Goal: Information Seeking & Learning: Learn about a topic

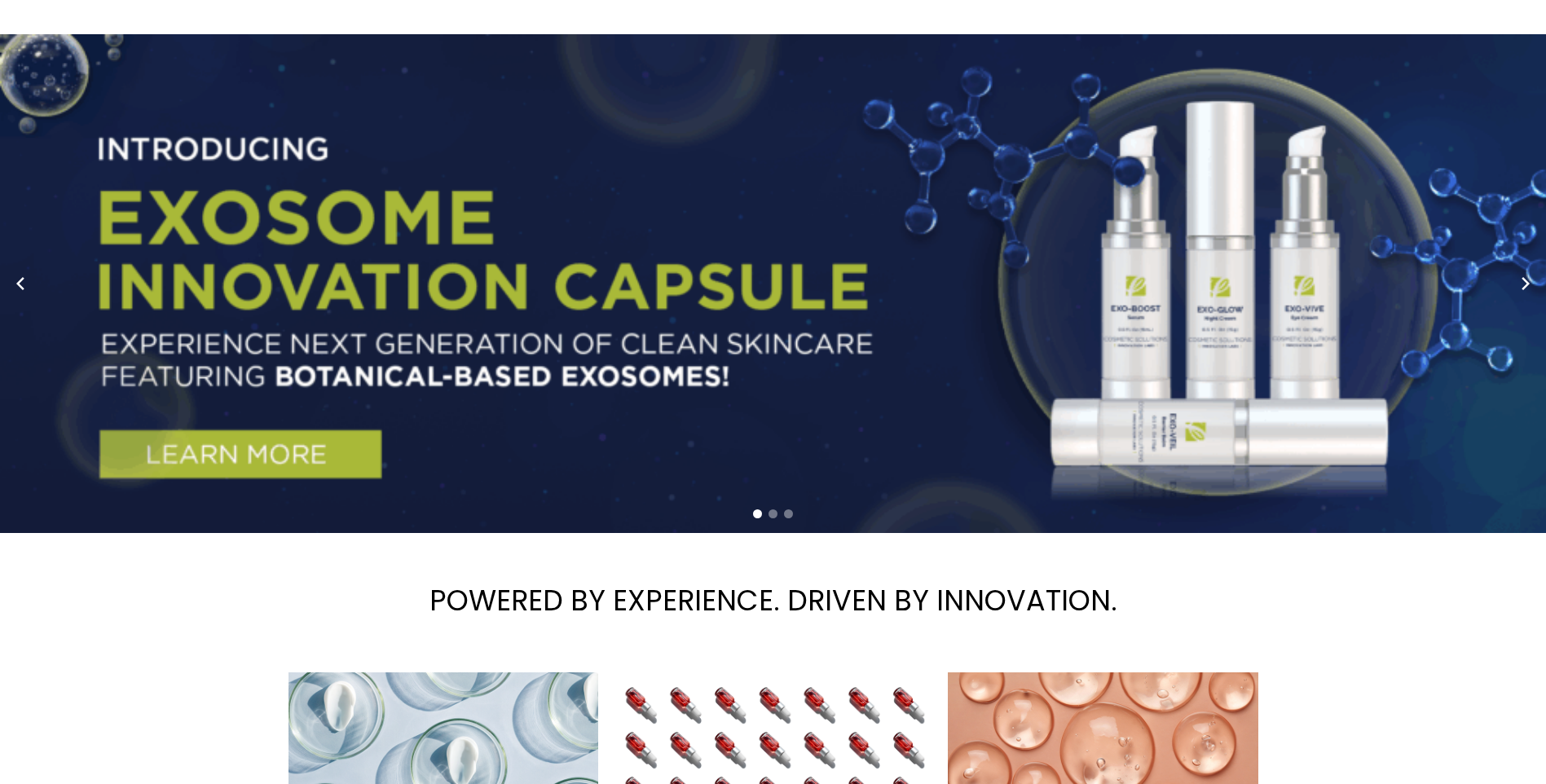
scroll to position [33, 0]
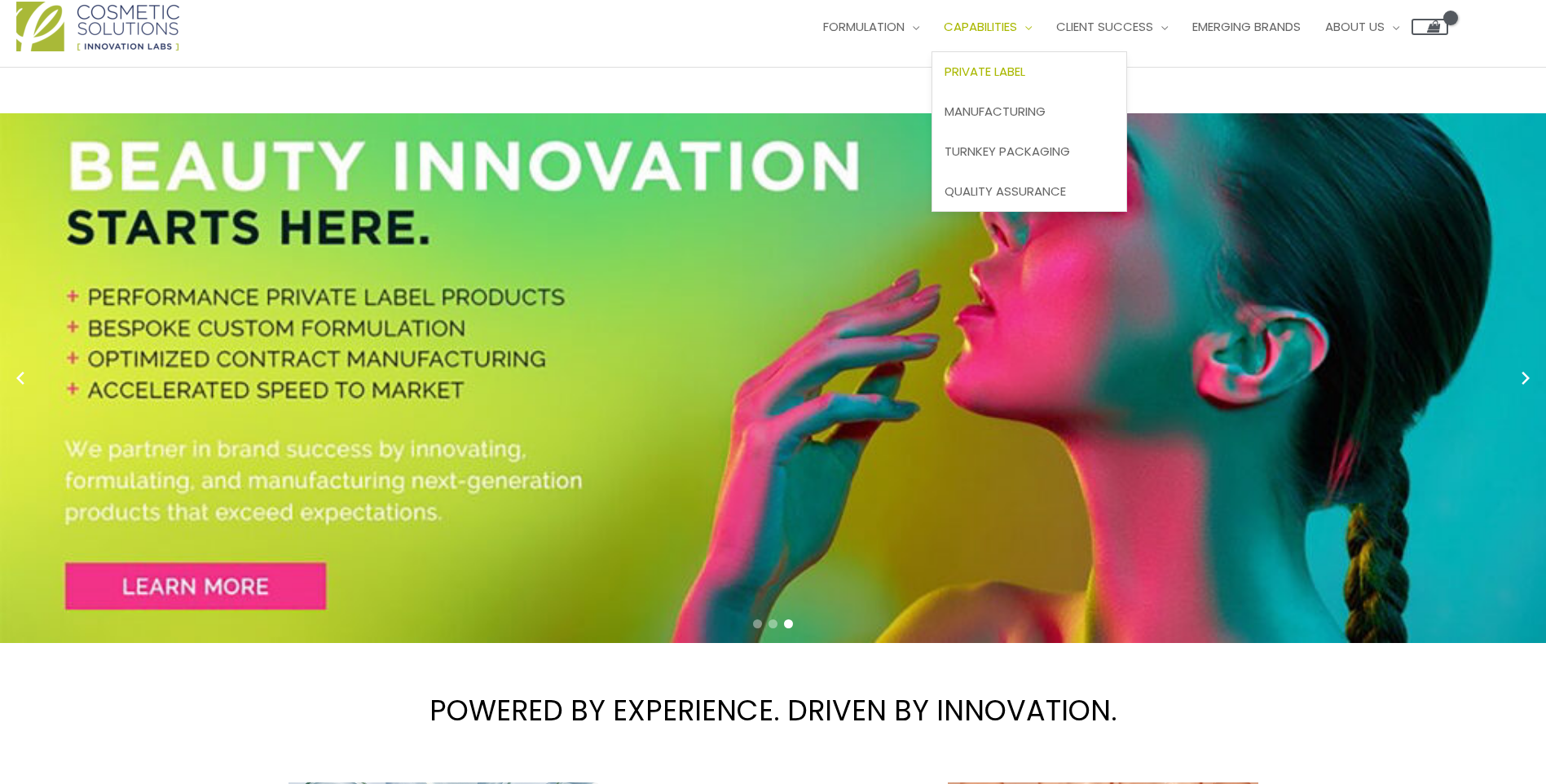
click at [1017, 73] on span "Private Label" at bounding box center [985, 71] width 81 height 17
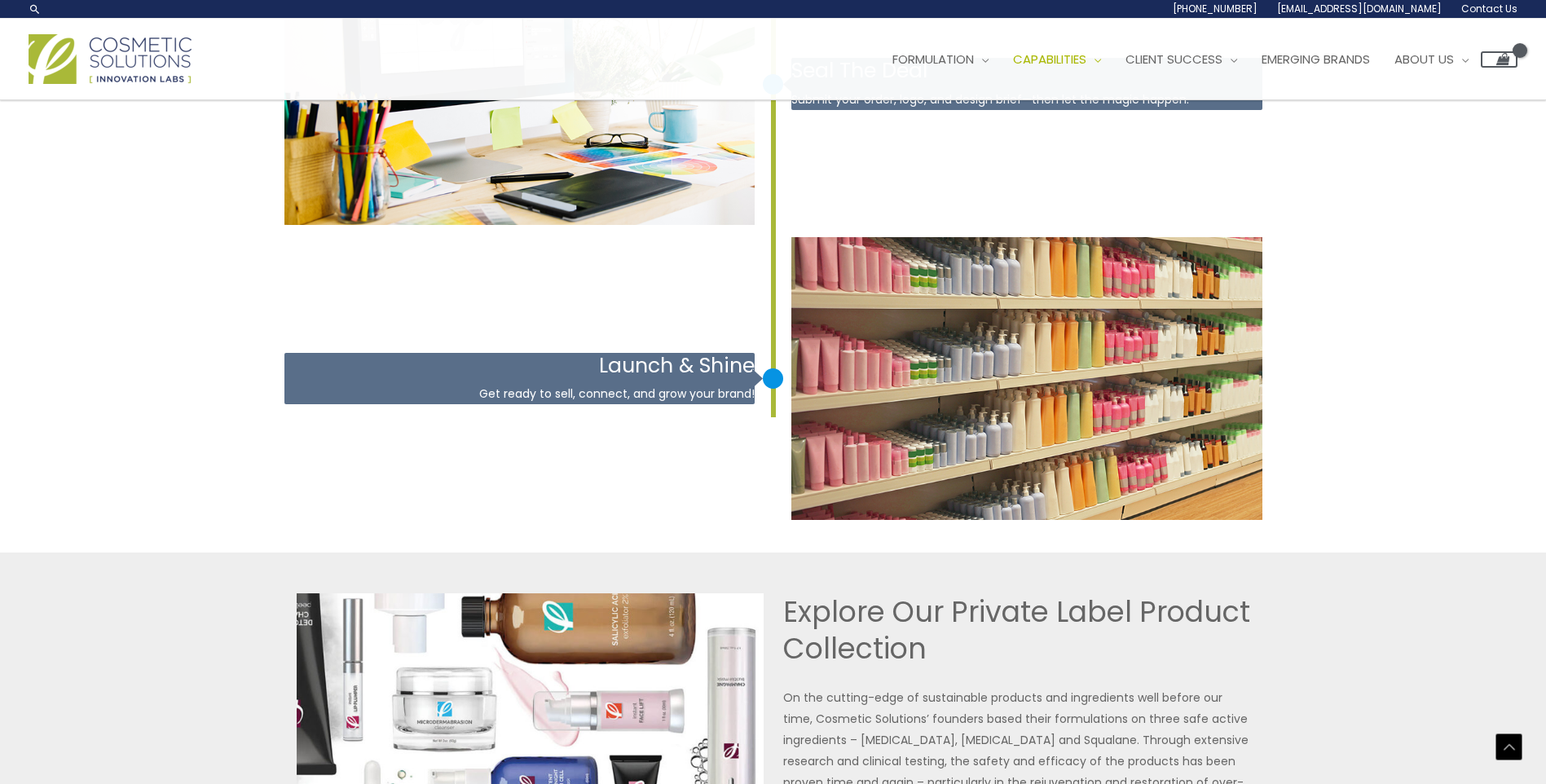
scroll to position [2977, 0]
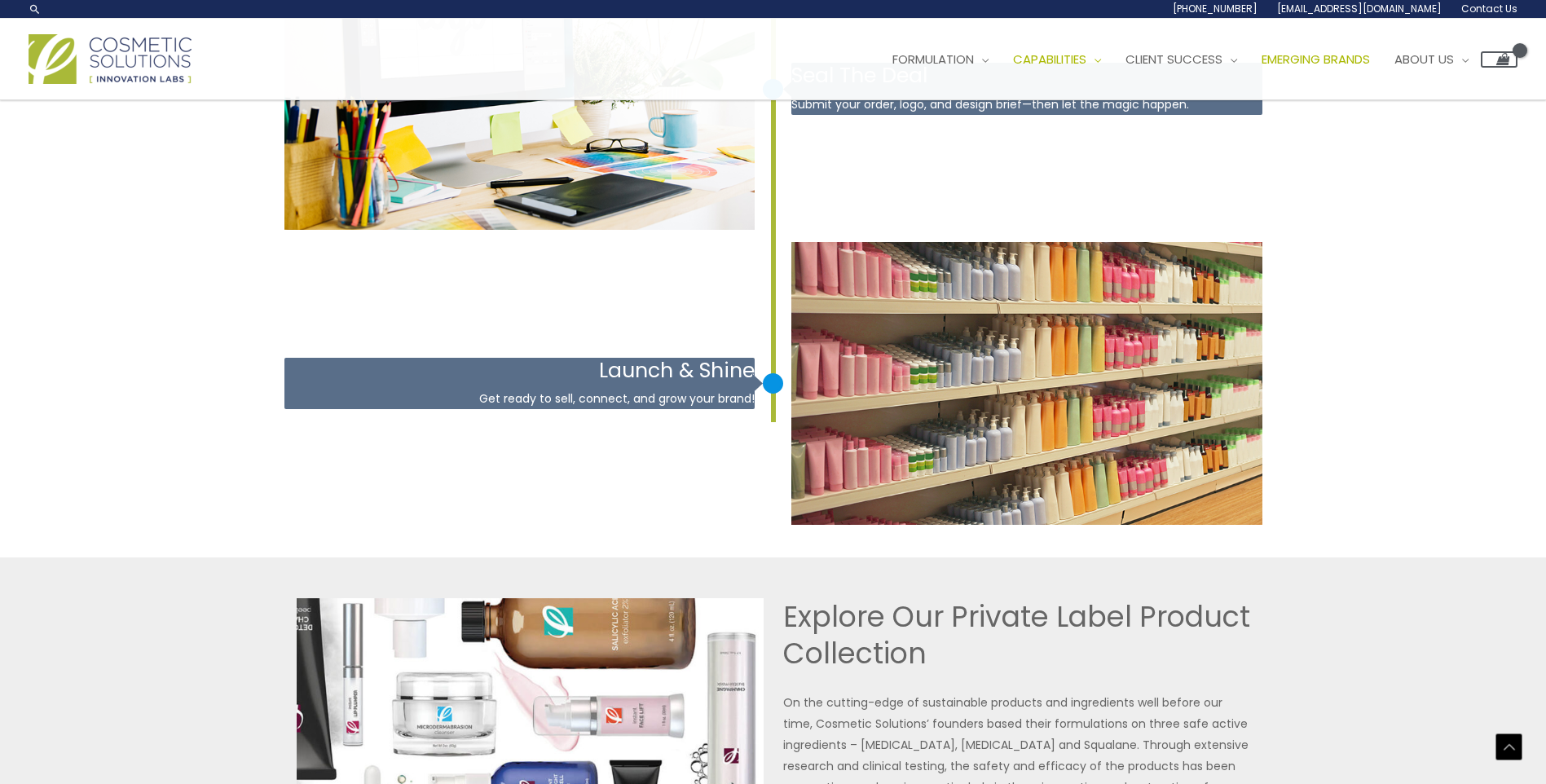
click at [1366, 60] on span "Emerging Brands" at bounding box center [1316, 59] width 108 height 17
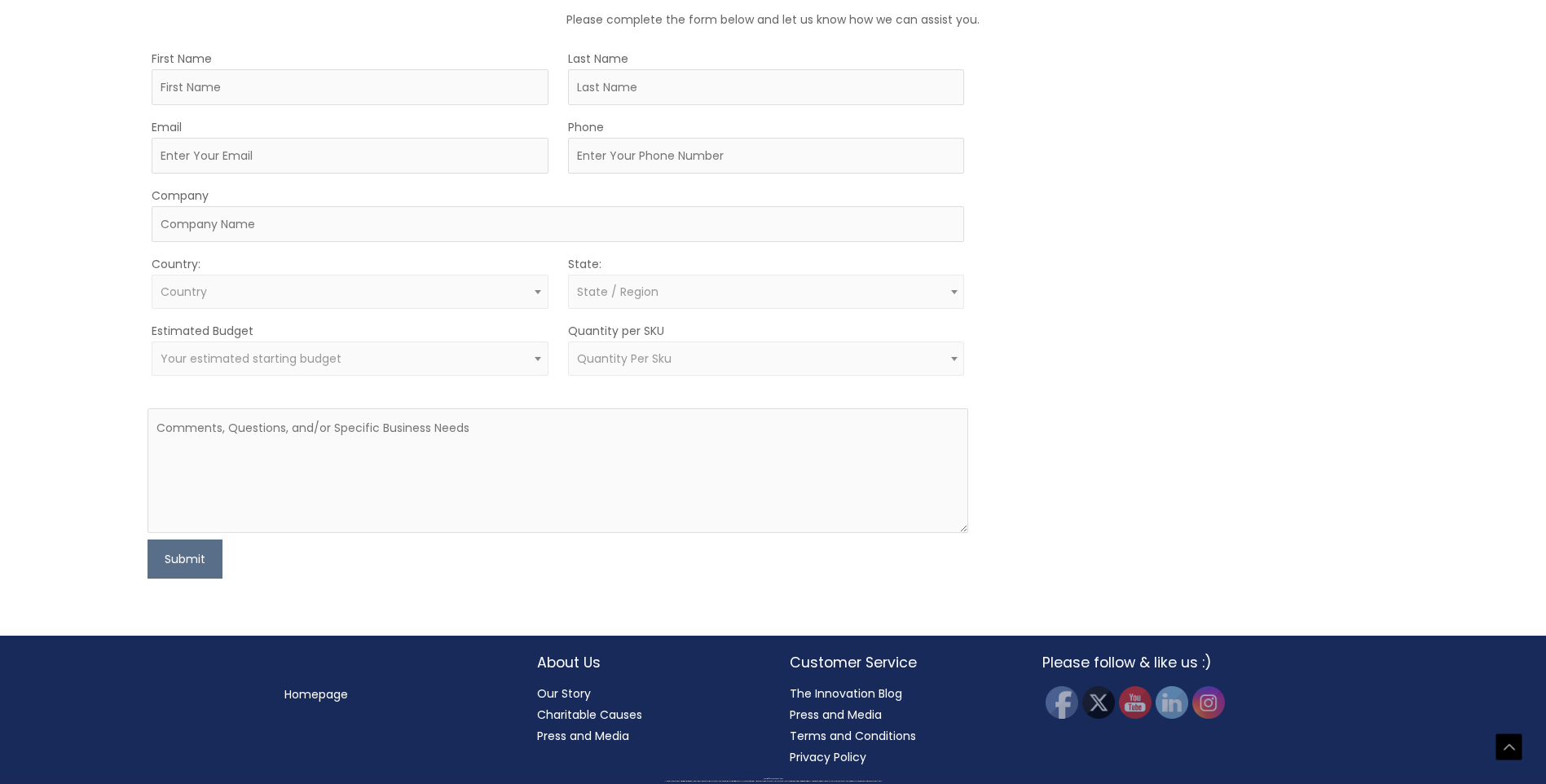
scroll to position [785, 0]
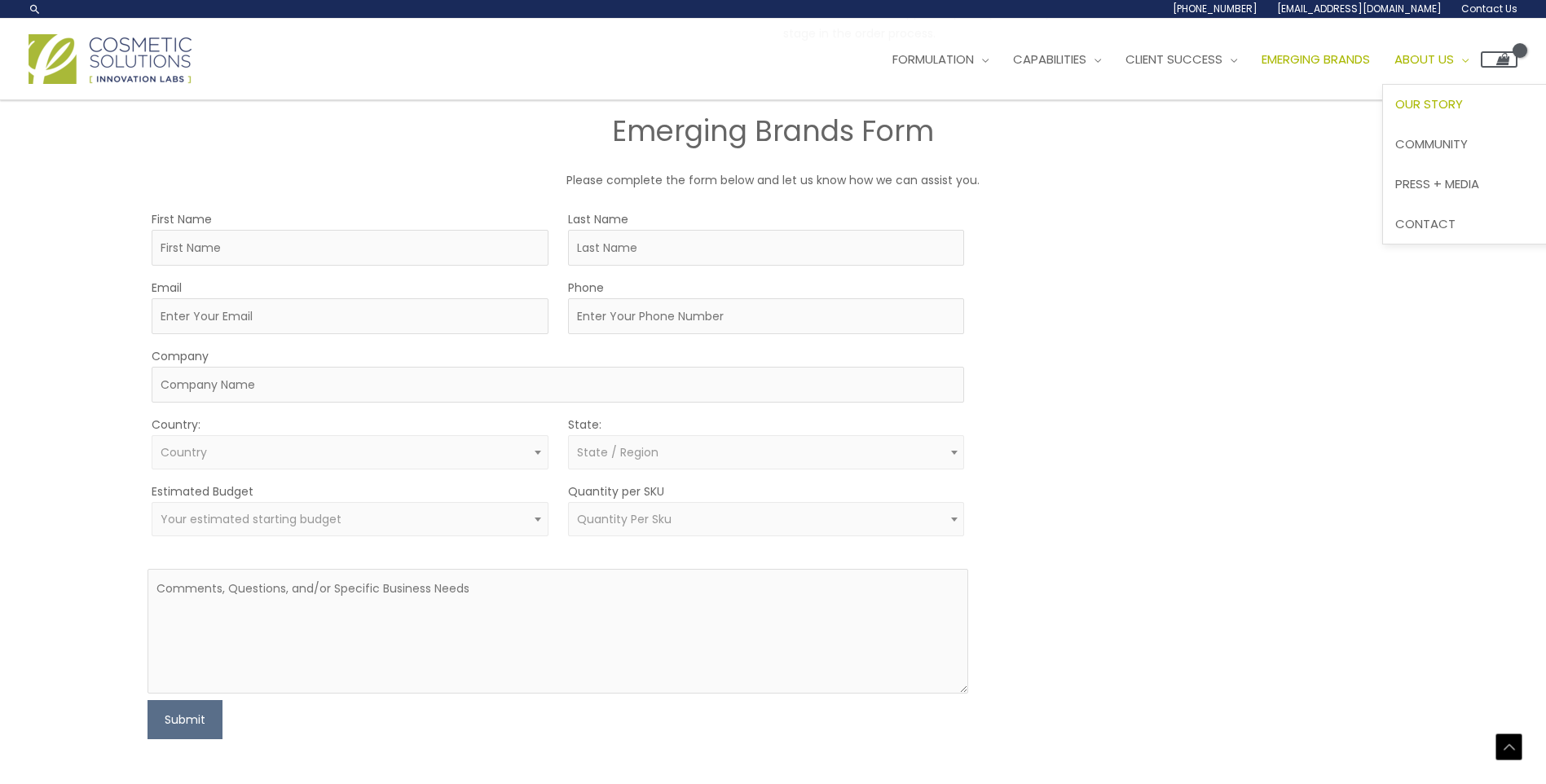
click at [1476, 93] on link "Our Story" at bounding box center [1480, 105] width 194 height 40
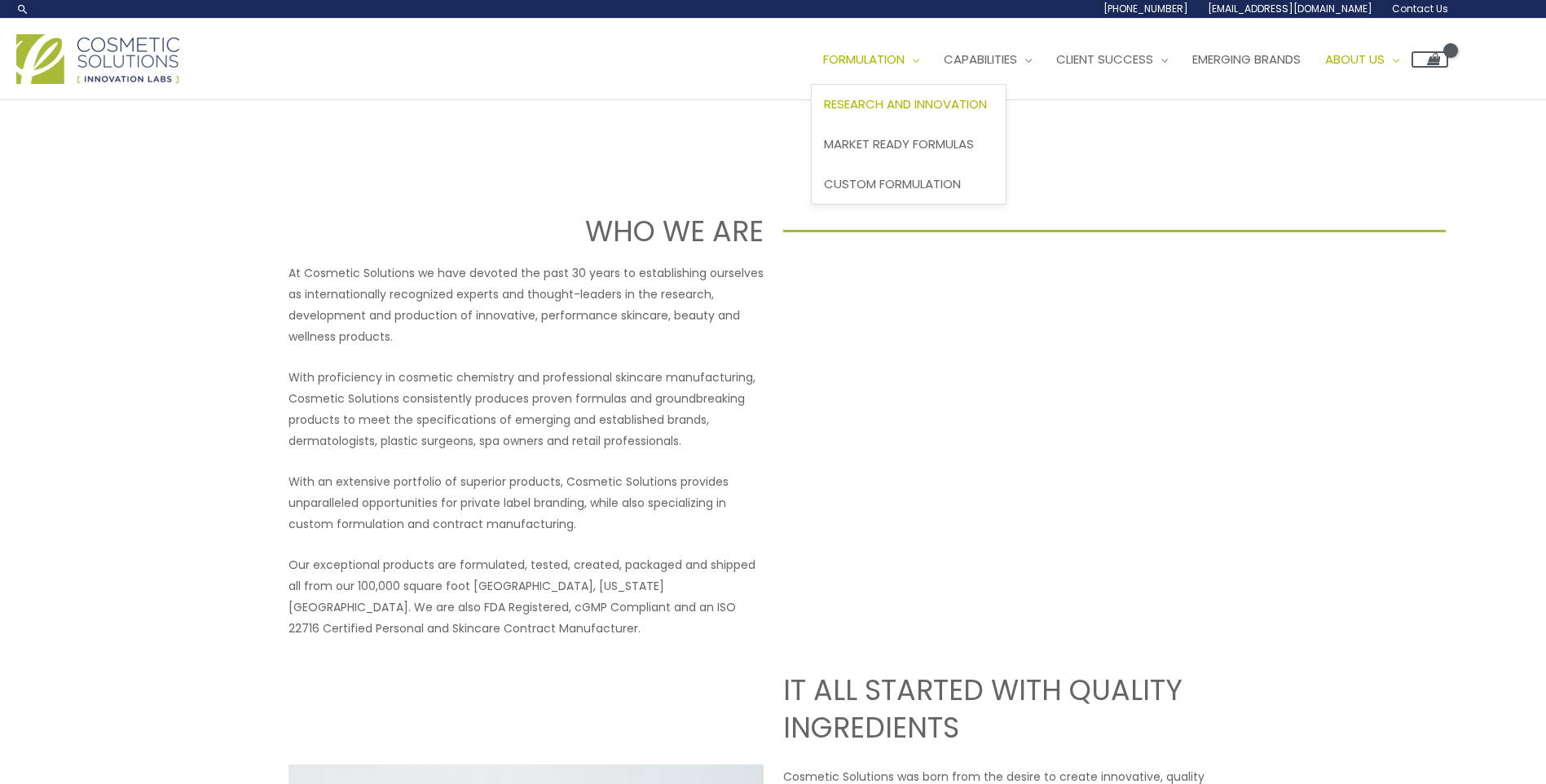
click at [888, 109] on span "Research and Innovation" at bounding box center [906, 104] width 163 height 17
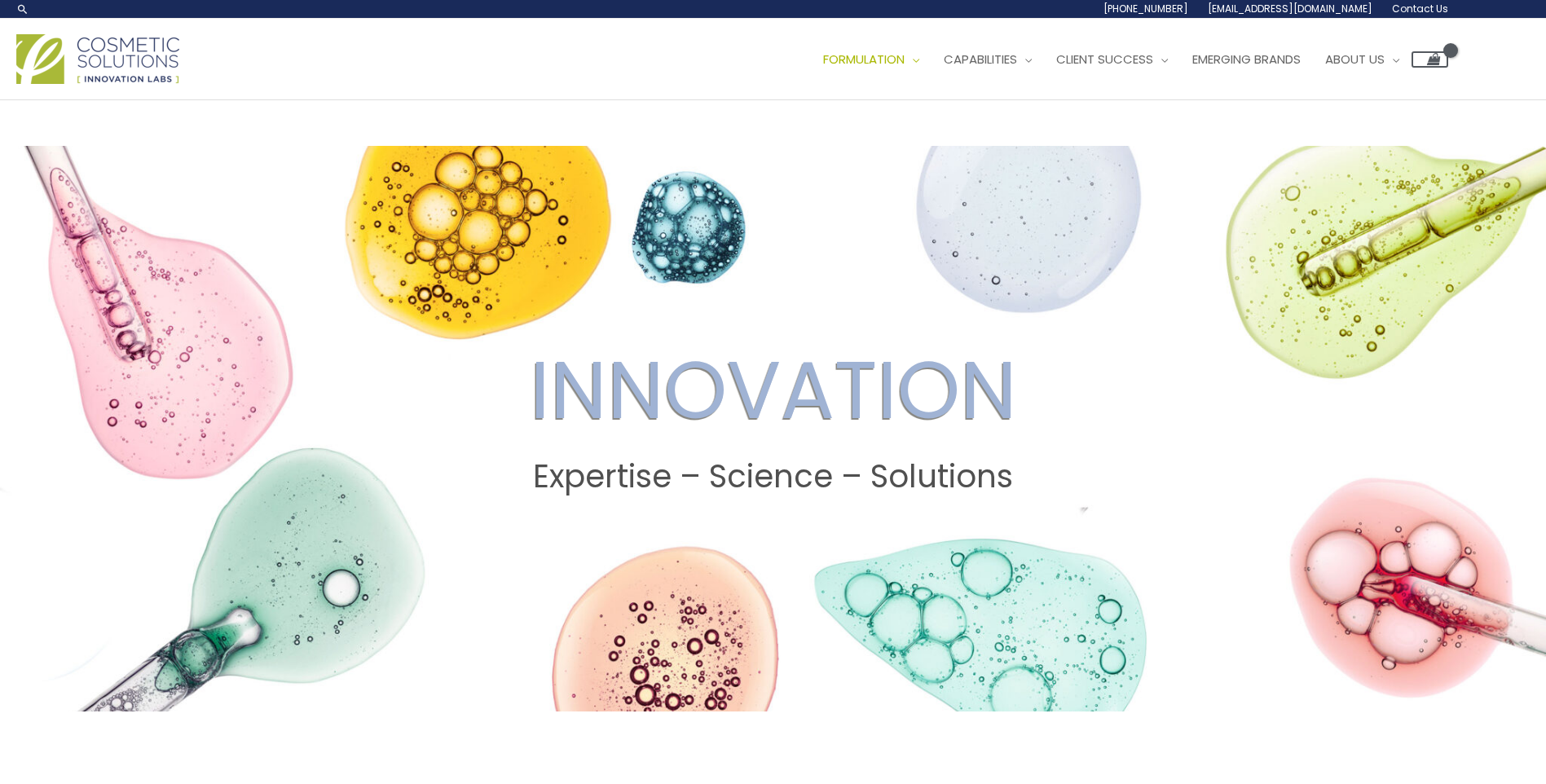
scroll to position [685, 0]
